Goal: Task Accomplishment & Management: Use online tool/utility

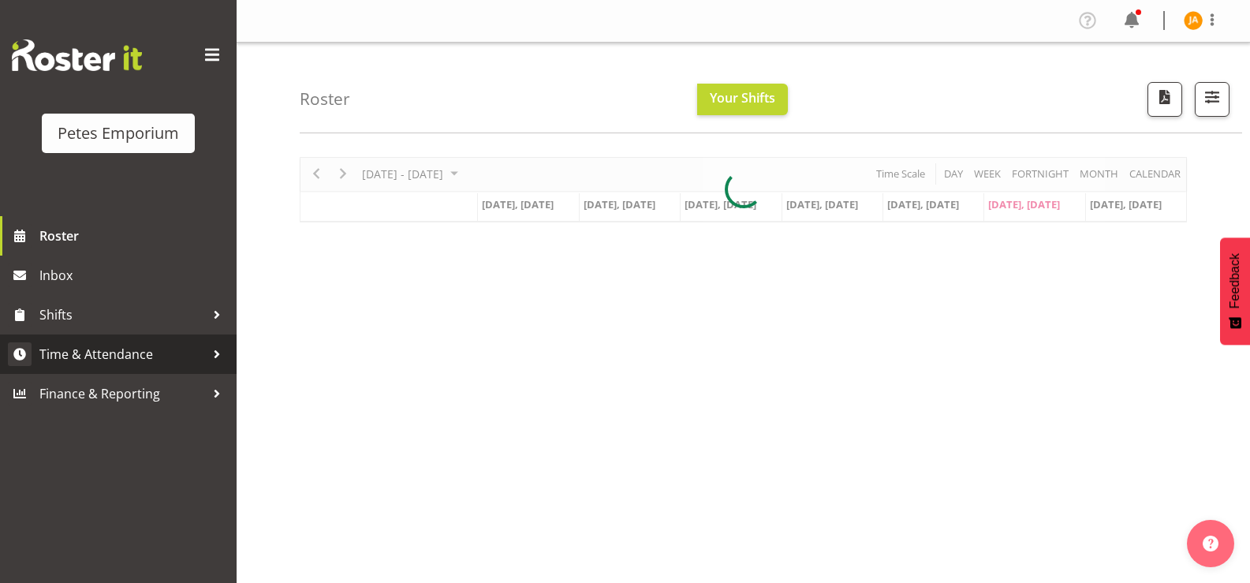
click at [113, 351] on span "Time & Attendance" at bounding box center [122, 354] width 166 height 24
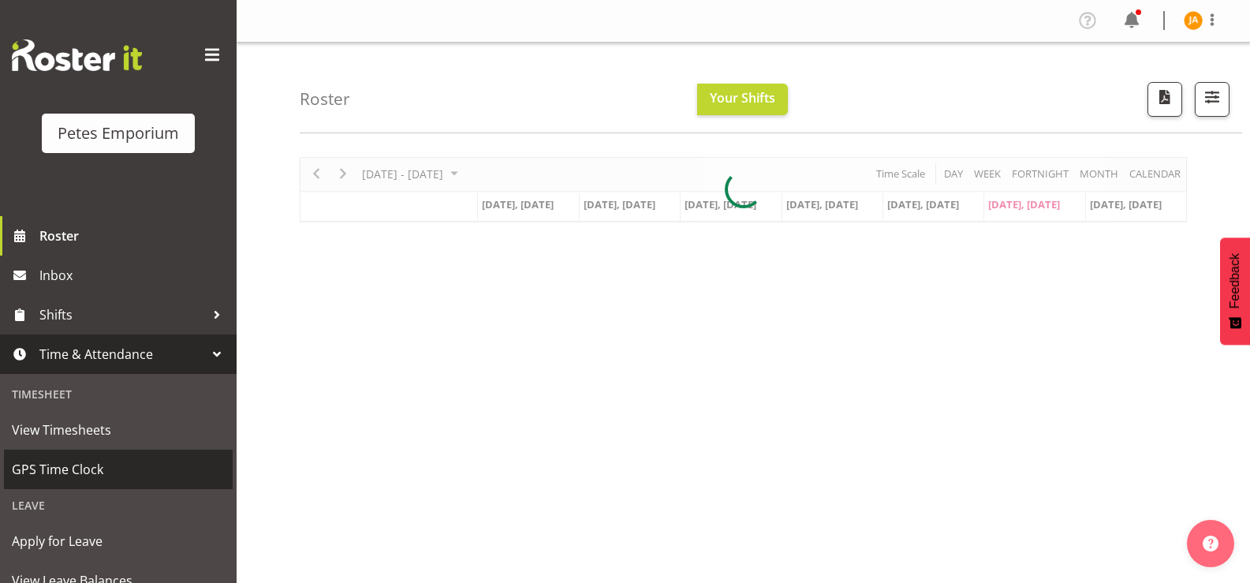
click at [84, 463] on span "GPS Time Clock" at bounding box center [118, 469] width 213 height 24
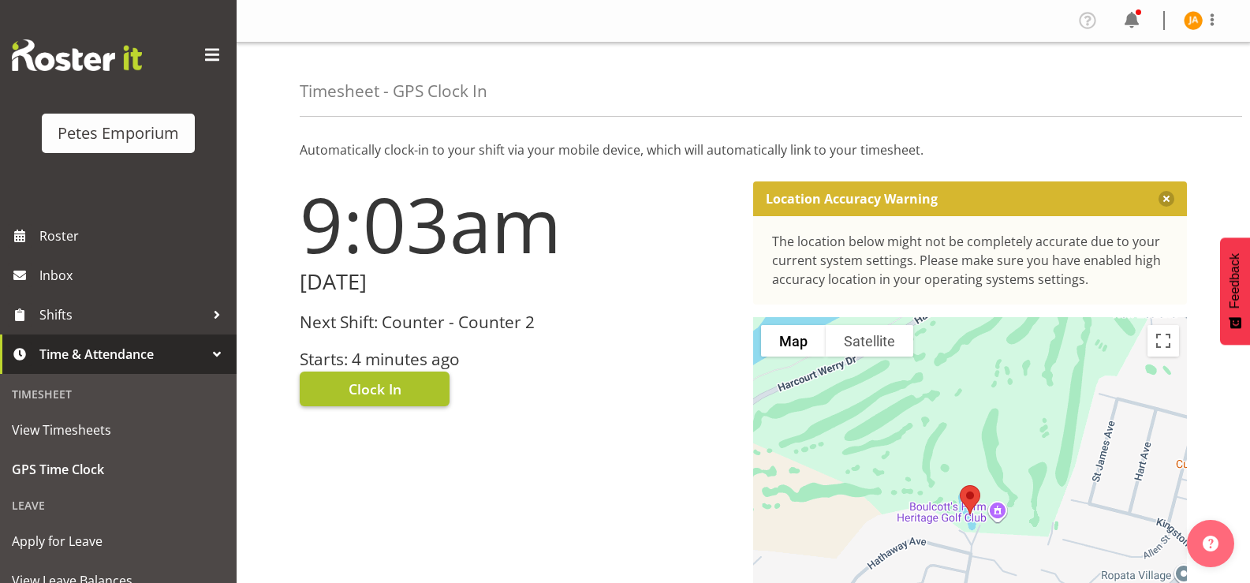
click at [404, 390] on button "Clock In" at bounding box center [375, 388] width 150 height 35
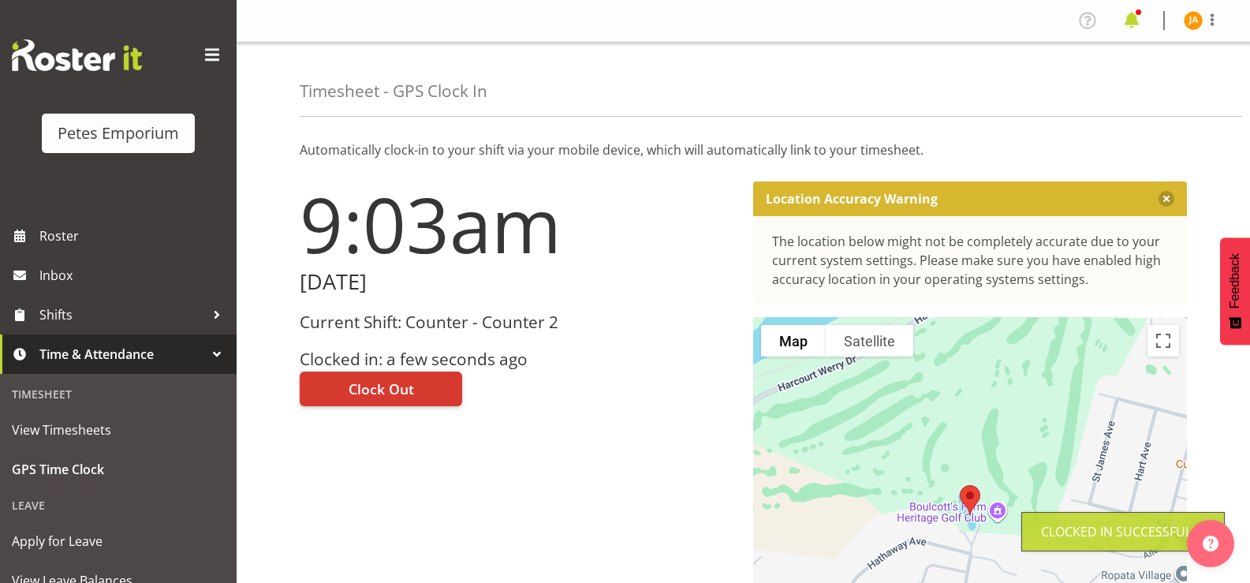
click at [1135, 26] on span at bounding box center [1131, 20] width 25 height 25
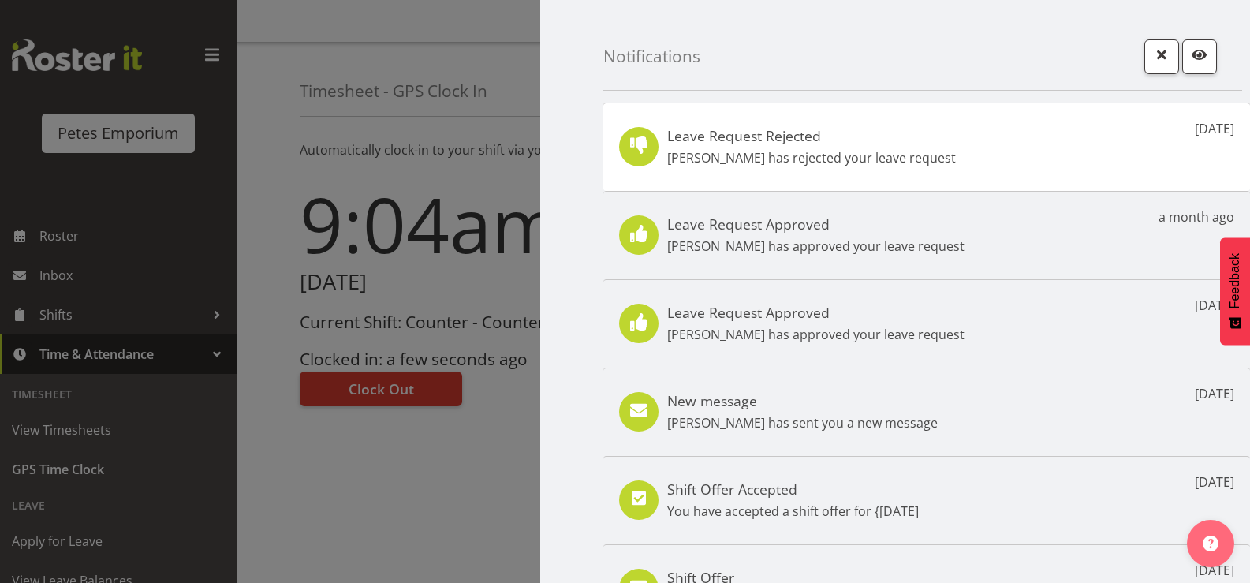
click at [1141, 151] on div "Leave Request Rejected [PERSON_NAME] has rejected your leave request [DATE]" at bounding box center [926, 146] width 646 height 88
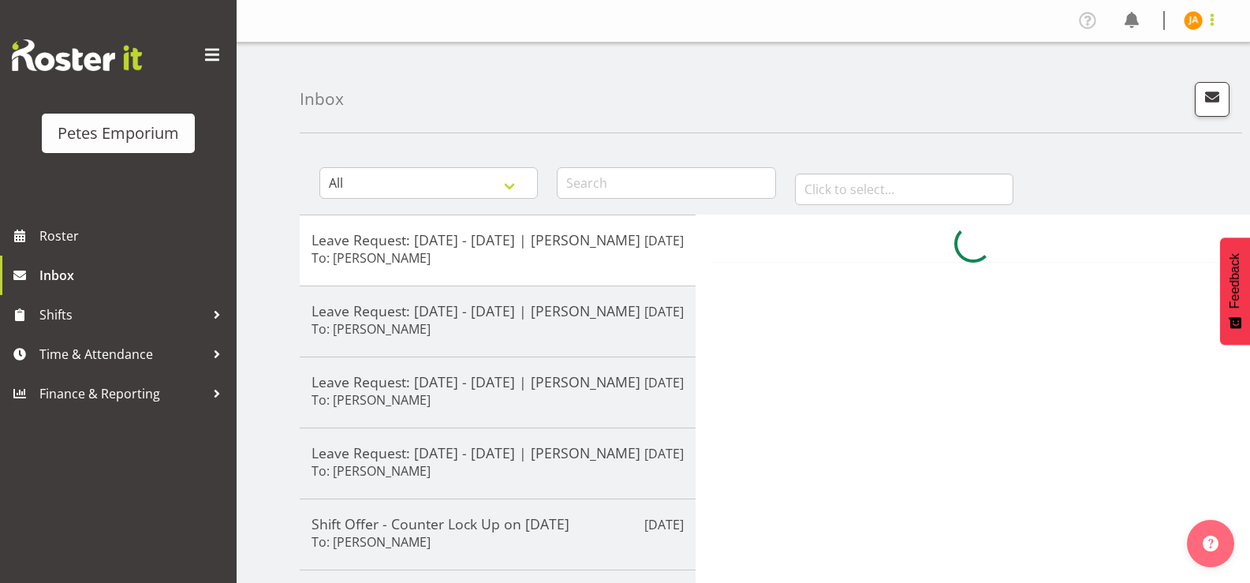
click at [1209, 20] on span at bounding box center [1211, 19] width 19 height 19
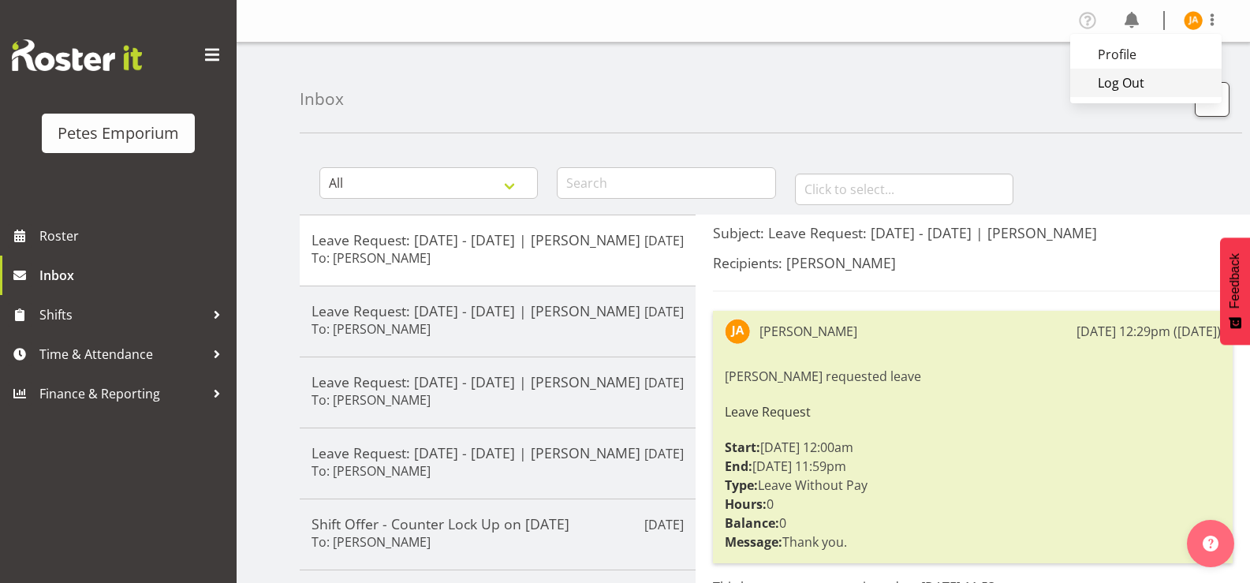
click at [1139, 90] on link "Log Out" at bounding box center [1145, 83] width 151 height 28
